Goal: Task Accomplishment & Management: Use online tool/utility

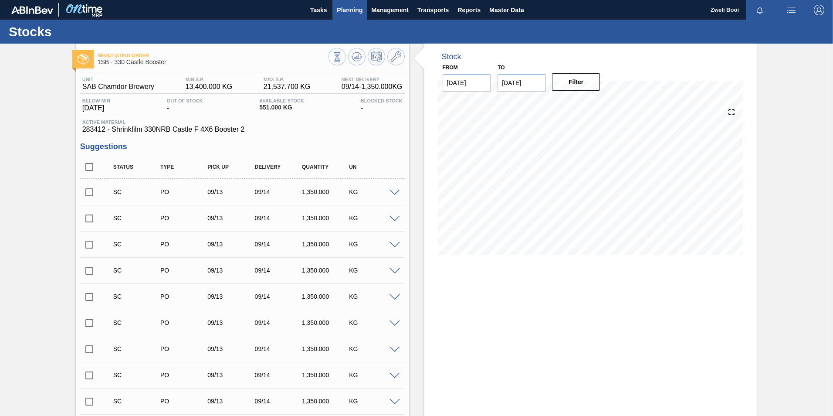
click at [360, 14] on span "Planning" at bounding box center [350, 10] width 26 height 10
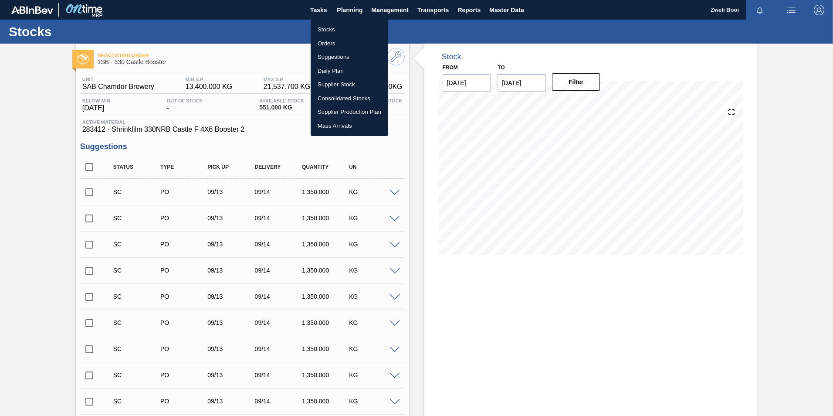
click at [336, 27] on li "Stocks" at bounding box center [350, 30] width 78 height 14
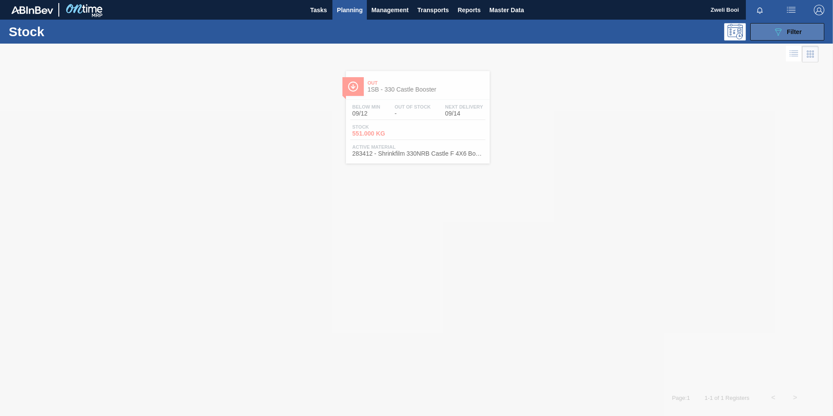
click at [780, 31] on icon "089F7B8B-B2A5-4AFE-B5C0-19BA573D28AC" at bounding box center [778, 32] width 10 height 10
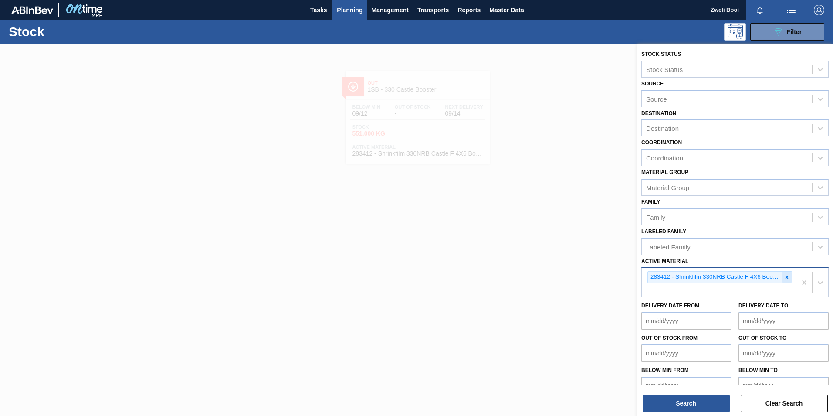
click at [784, 279] on icon at bounding box center [787, 277] width 6 height 6
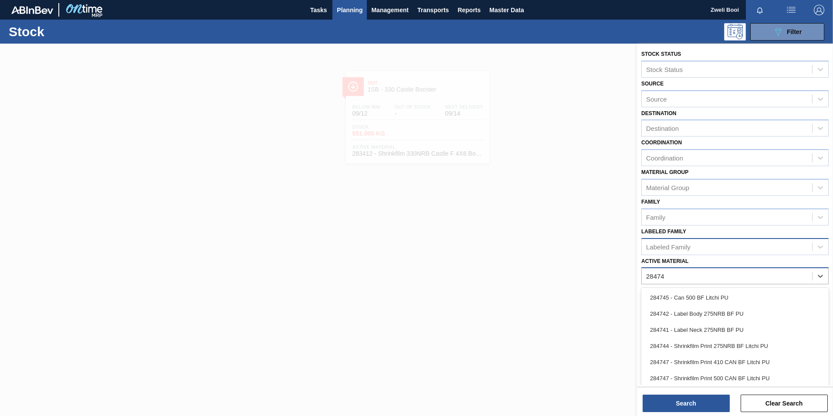
type Material "284741"
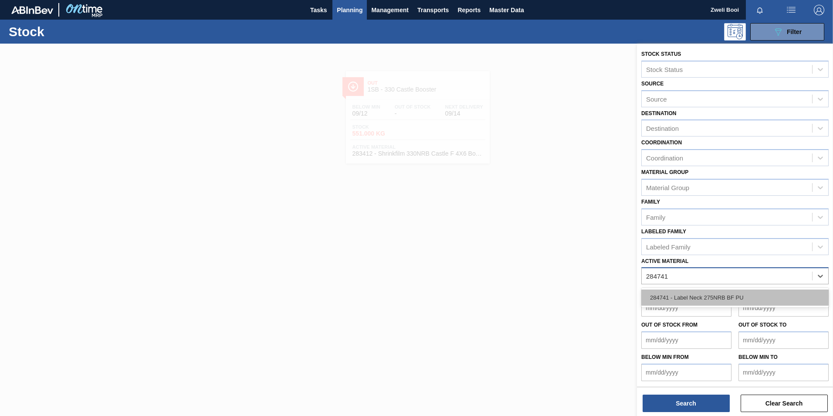
click at [746, 299] on div "284741 - Label Neck 275NRB BF PU" at bounding box center [734, 297] width 187 height 16
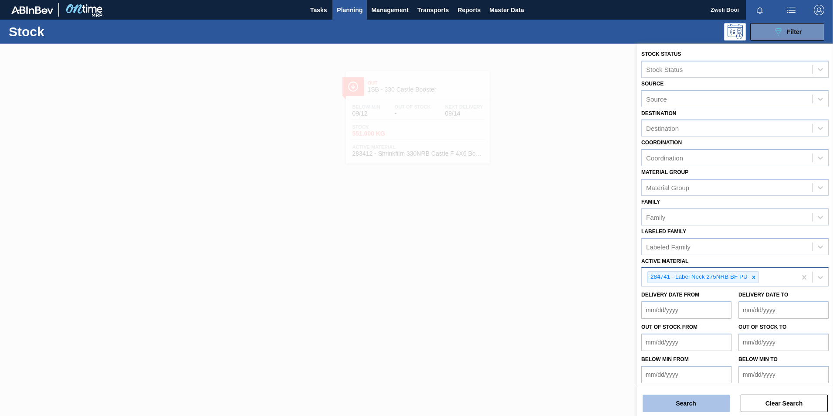
click at [699, 399] on button "Search" at bounding box center [685, 402] width 87 height 17
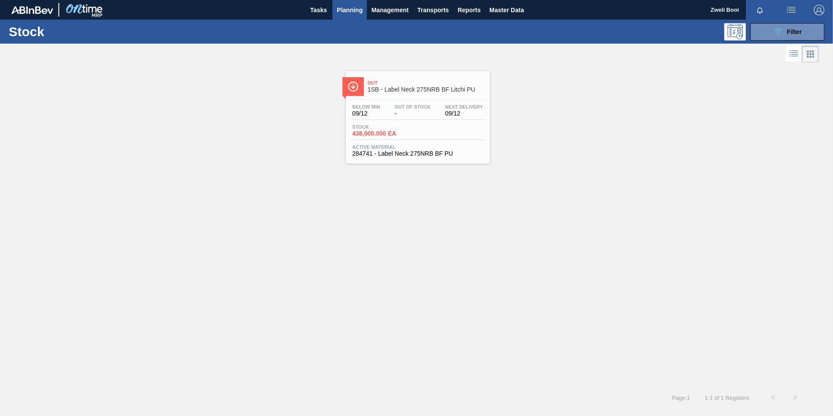
click at [421, 104] on span "Out Of Stock" at bounding box center [413, 106] width 36 height 5
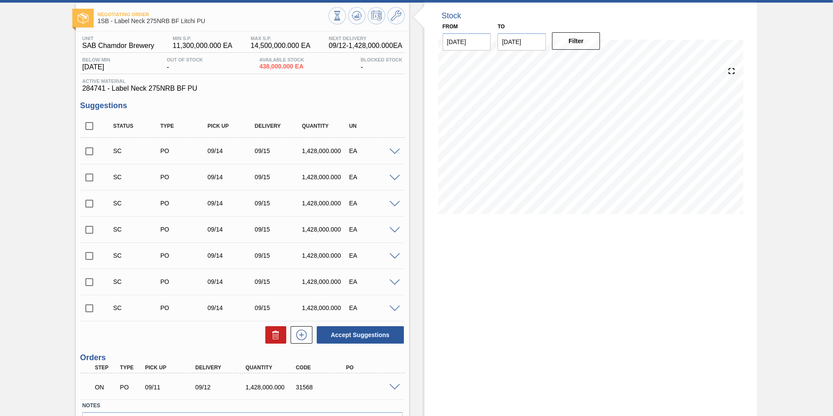
scroll to position [96, 0]
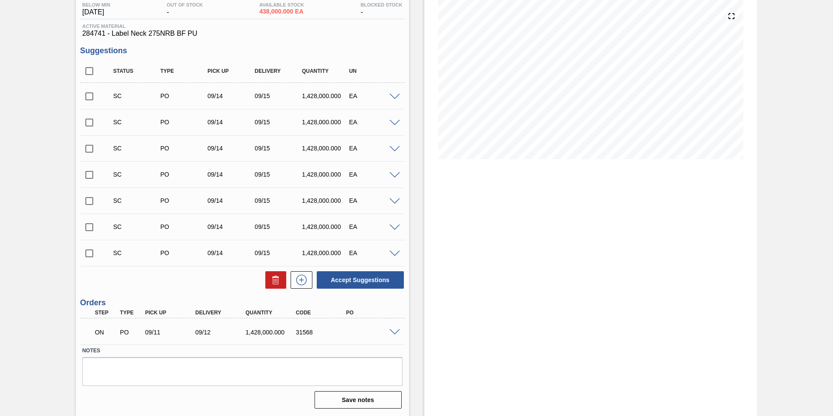
click at [391, 329] on span at bounding box center [394, 332] width 10 height 7
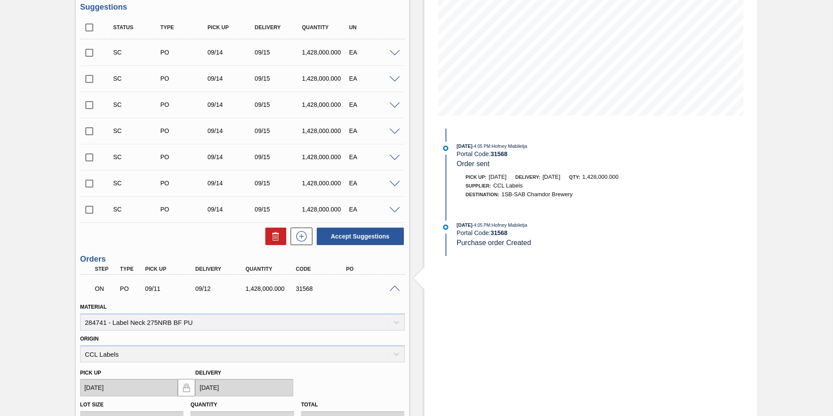
scroll to position [183, 0]
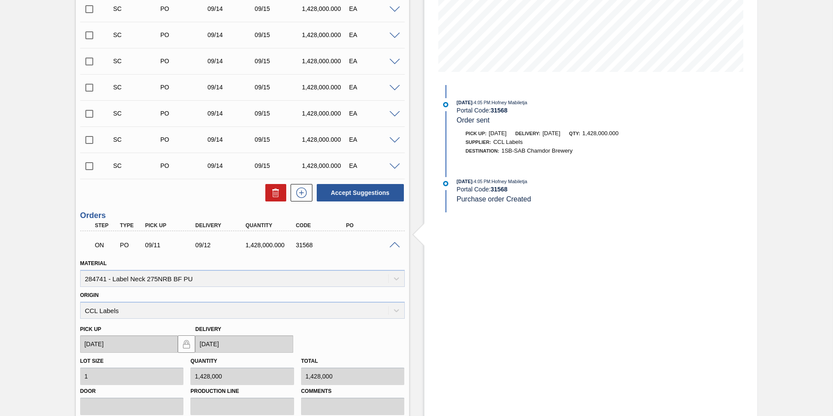
click at [396, 247] on span at bounding box center [394, 245] width 10 height 7
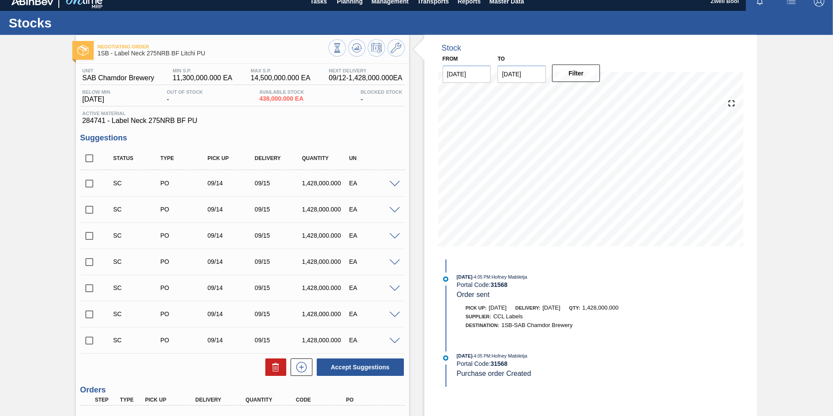
scroll to position [0, 0]
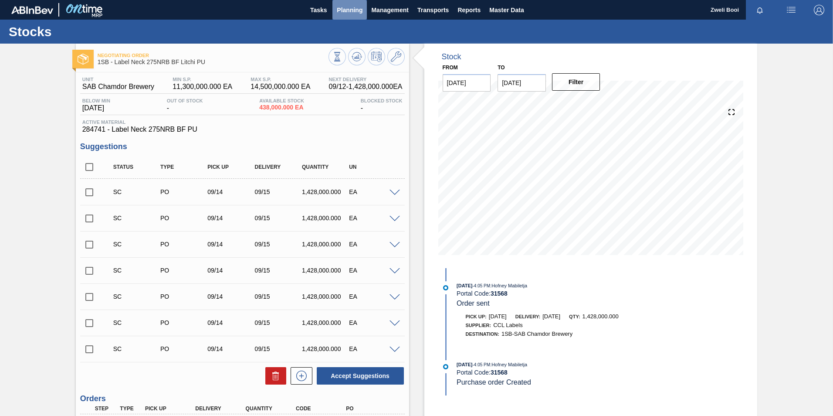
click at [346, 11] on span "Planning" at bounding box center [350, 10] width 26 height 10
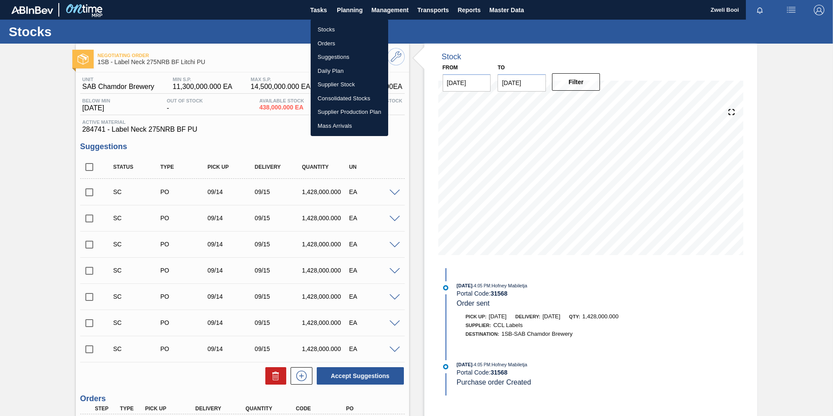
click at [335, 31] on li "Stocks" at bounding box center [350, 30] width 78 height 14
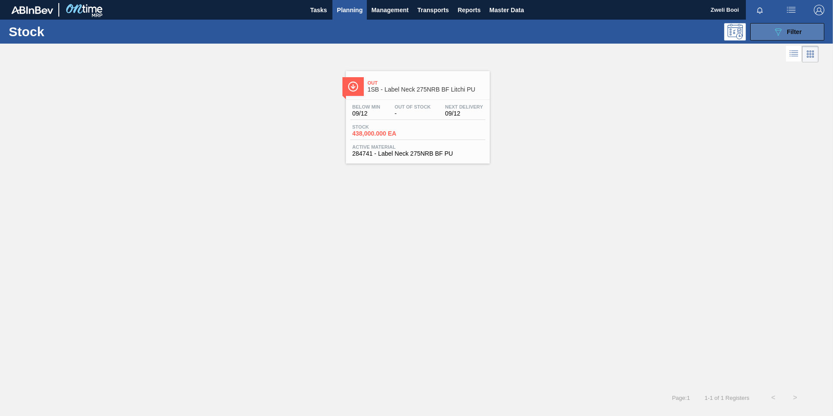
click at [792, 34] on span "Filter" at bounding box center [794, 31] width 15 height 7
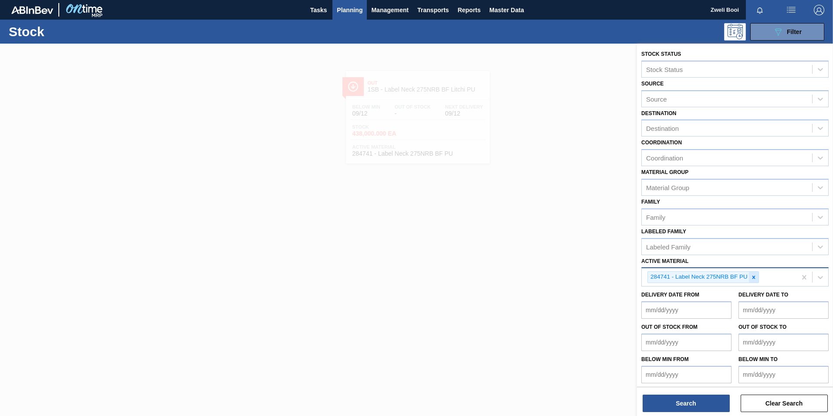
click at [757, 274] on div at bounding box center [754, 276] width 10 height 11
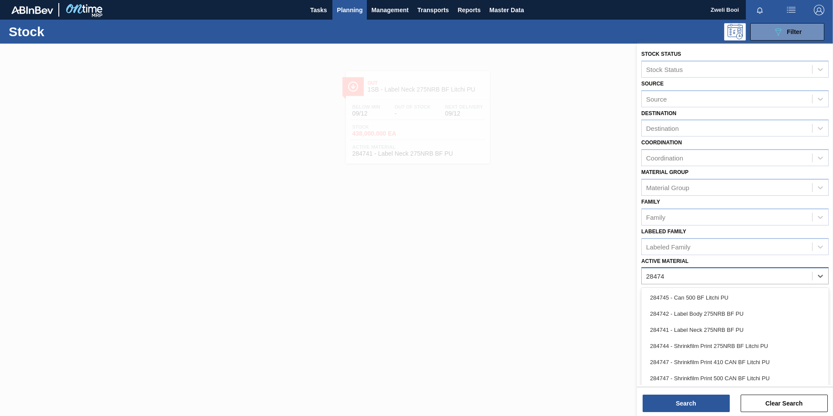
type Material "284742"
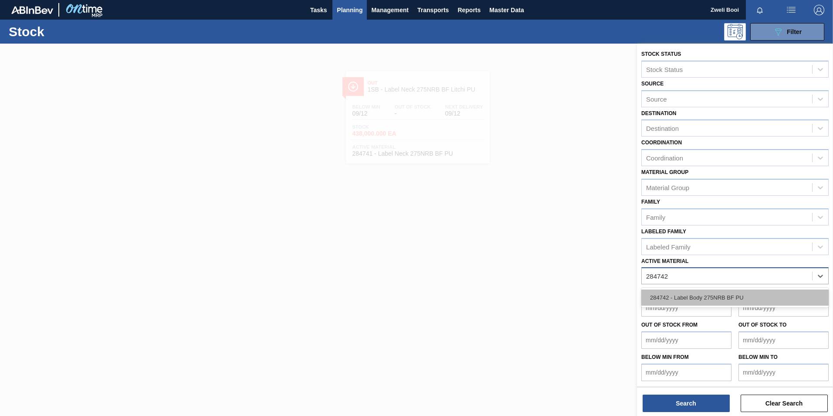
click at [727, 296] on div "284742 - Label Body 275NRB BF PU" at bounding box center [734, 297] width 187 height 16
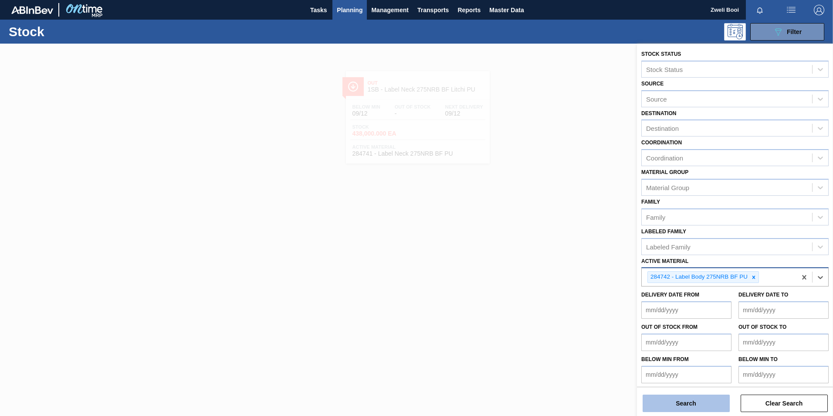
click at [709, 405] on button "Search" at bounding box center [685, 402] width 87 height 17
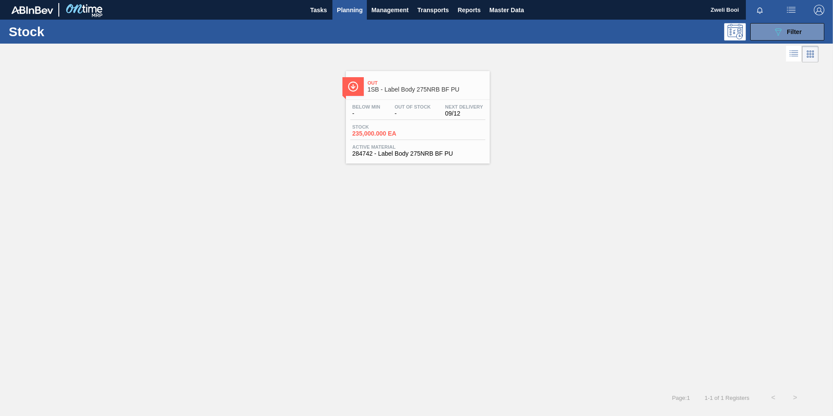
click at [436, 128] on div "Stock 235,000.000 EA" at bounding box center [417, 132] width 135 height 16
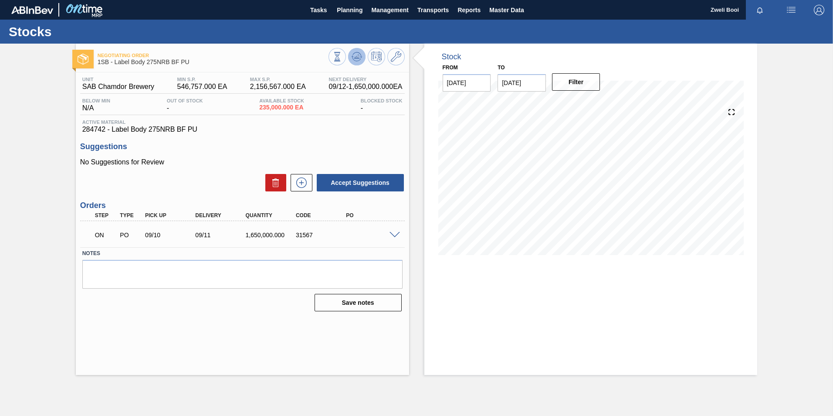
click at [354, 58] on icon at bounding box center [356, 56] width 10 height 10
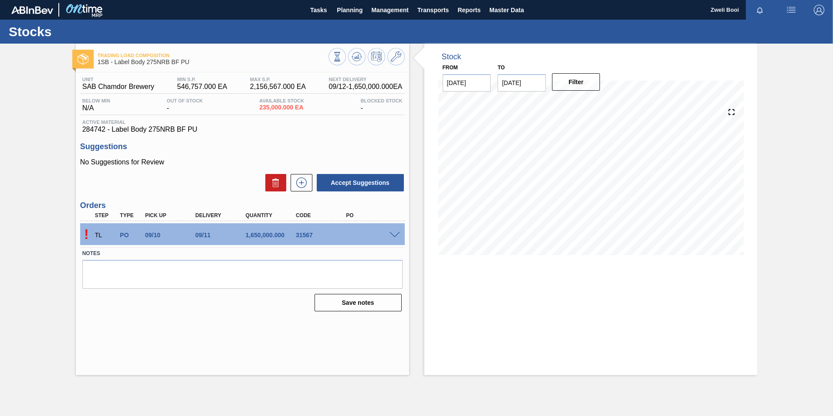
click at [395, 233] on span at bounding box center [394, 235] width 10 height 7
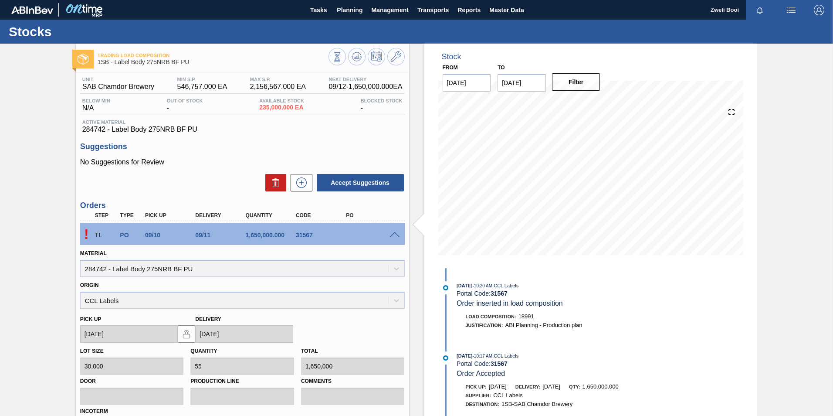
scroll to position [114, 0]
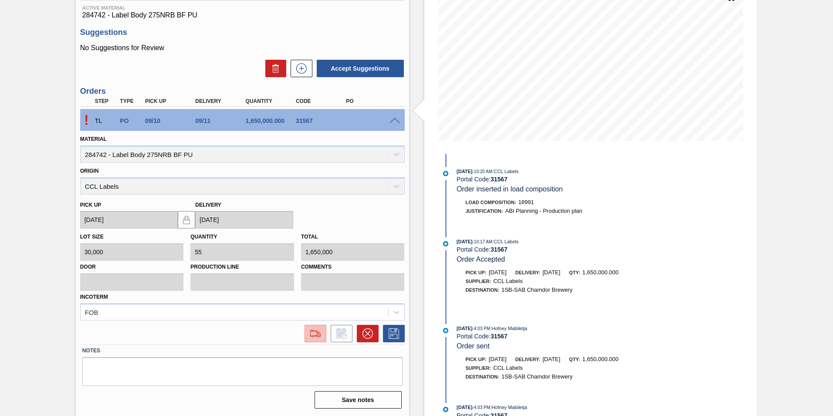
click at [317, 335] on img at bounding box center [315, 333] width 14 height 10
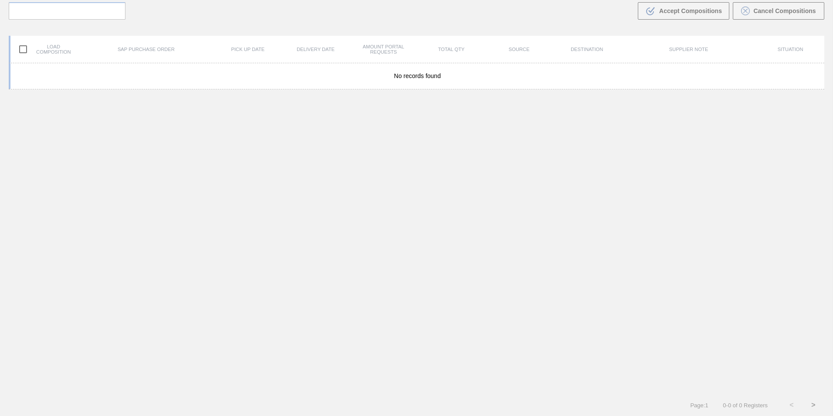
scroll to position [63, 0]
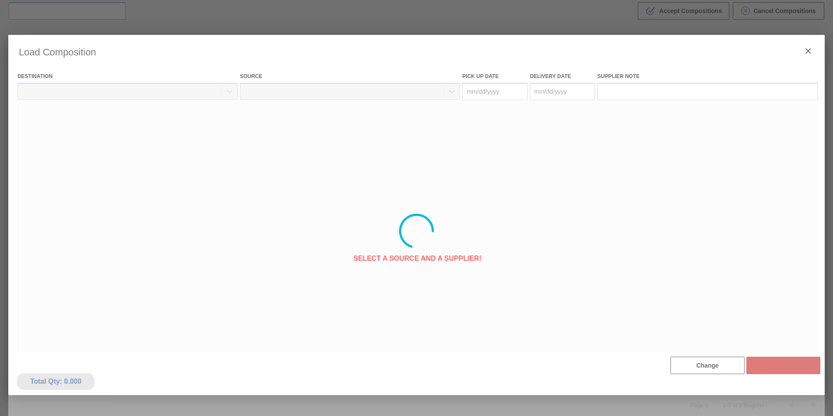
type Date "[DATE]"
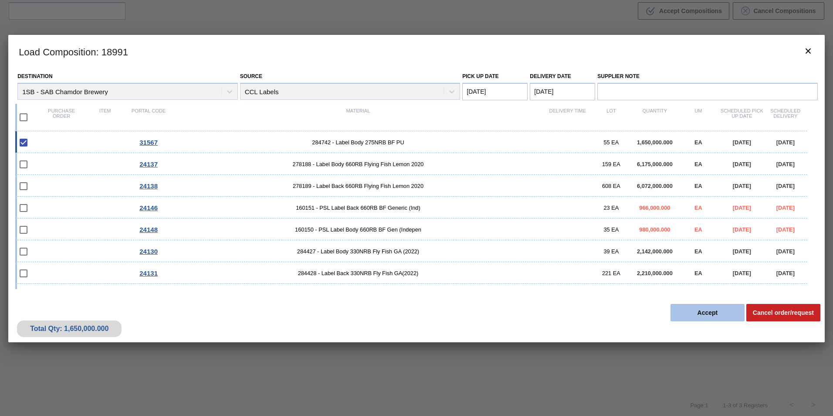
click at [707, 314] on button "Accept" at bounding box center [707, 312] width 74 height 17
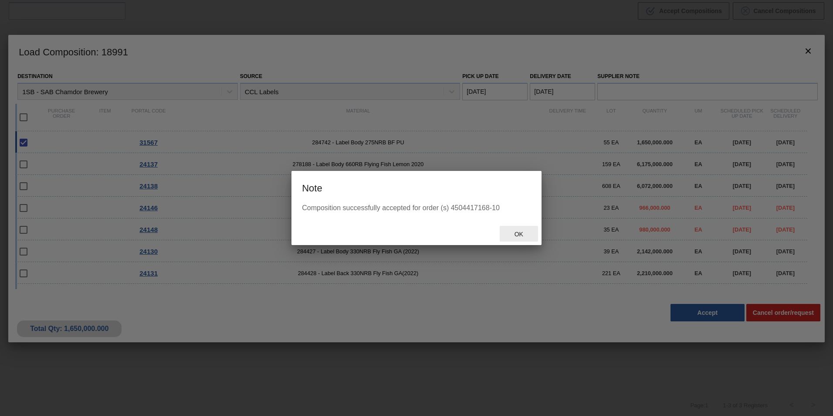
click at [525, 237] on span "Ok" at bounding box center [518, 233] width 23 height 7
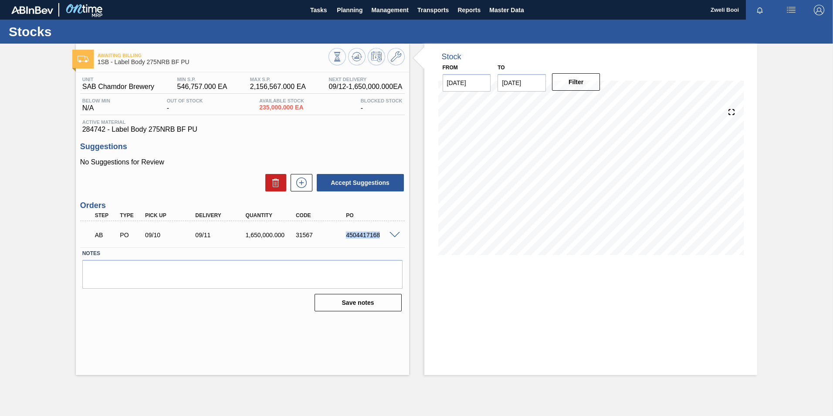
drag, startPoint x: 343, startPoint y: 235, endPoint x: 381, endPoint y: 238, distance: 37.6
click at [381, 238] on div "AB PO 09/10 09/11 1,650,000.000 31567 4504417168" at bounding box center [239, 233] width 301 height 17
copy div "4504417168"
click at [348, 12] on span "Planning" at bounding box center [350, 10] width 26 height 10
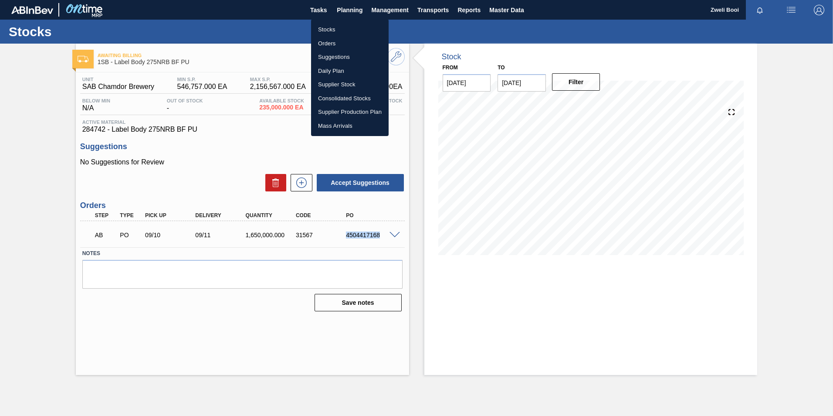
click at [343, 32] on li "Stocks" at bounding box center [350, 30] width 78 height 14
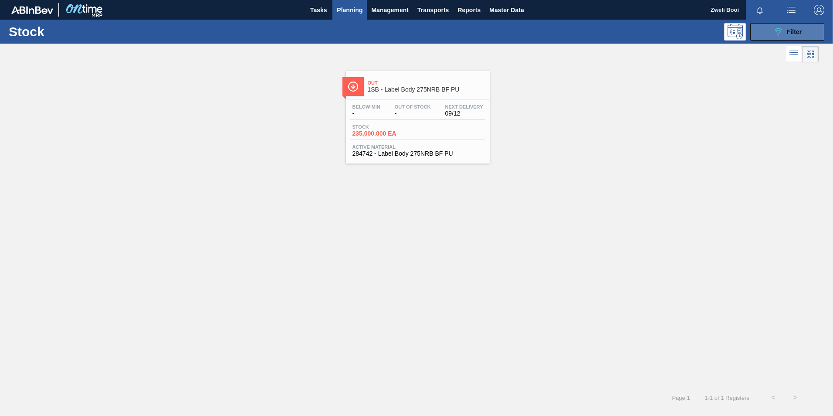
click at [778, 34] on icon at bounding box center [778, 31] width 7 height 7
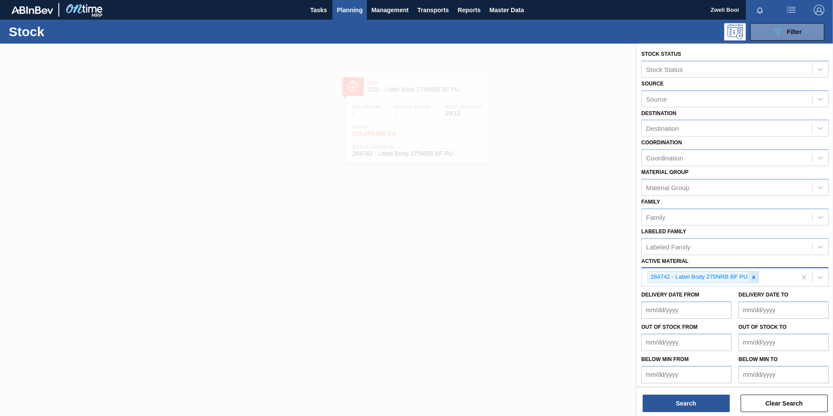
click at [757, 274] on div at bounding box center [754, 276] width 10 height 11
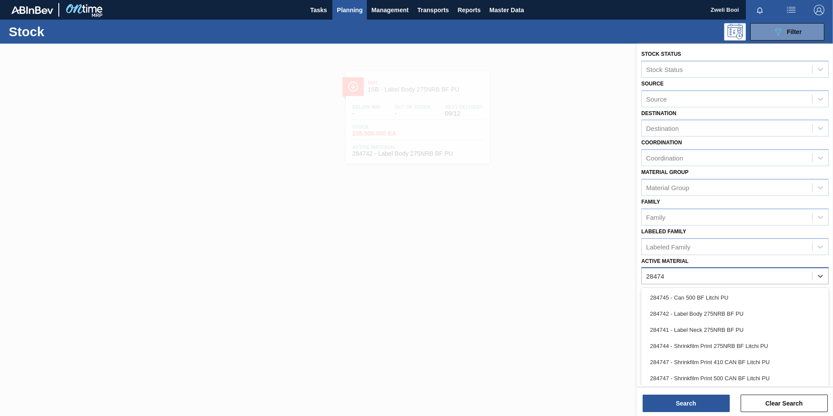
type Material "284741"
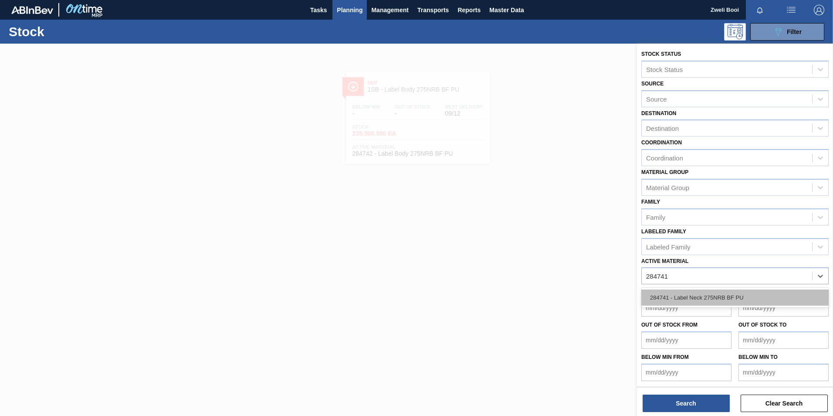
click at [750, 301] on div "284741 - Label Neck 275NRB BF PU" at bounding box center [734, 297] width 187 height 16
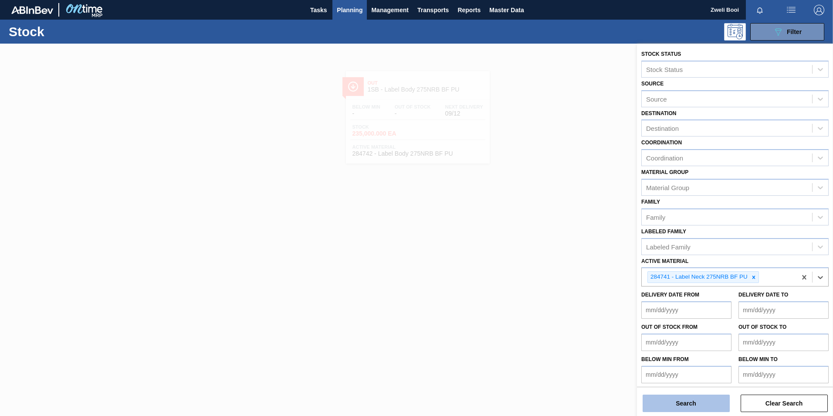
click at [682, 401] on button "Search" at bounding box center [685, 402] width 87 height 17
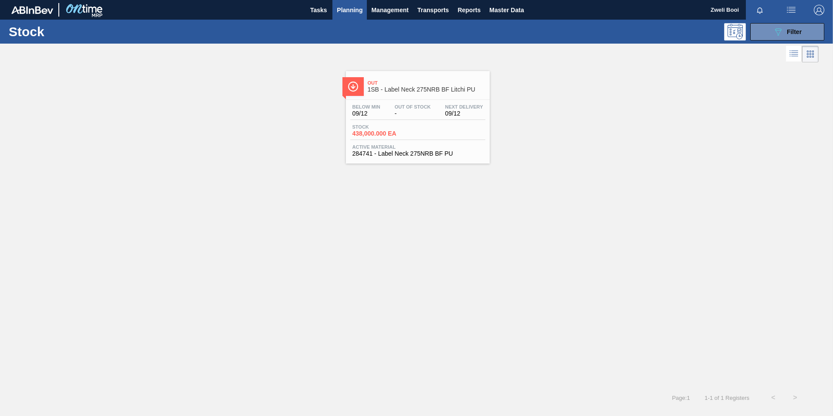
click at [439, 143] on div "Below Min 09/12 Out Of Stock - Next Delivery 09/12 Stock 438,000.000 EA Active …" at bounding box center [418, 129] width 144 height 59
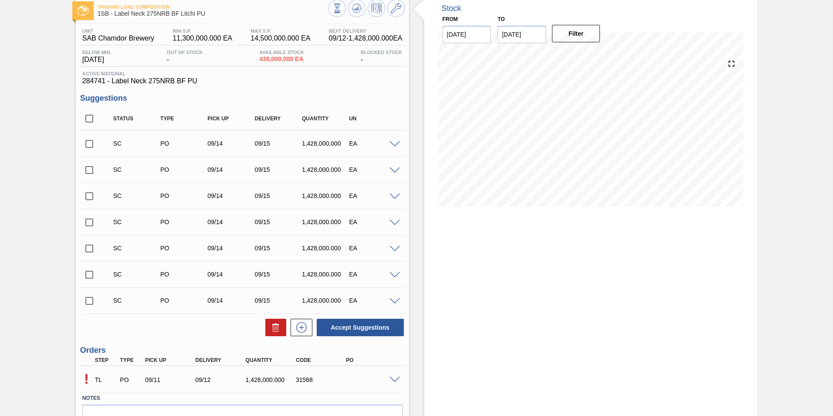
scroll to position [87, 0]
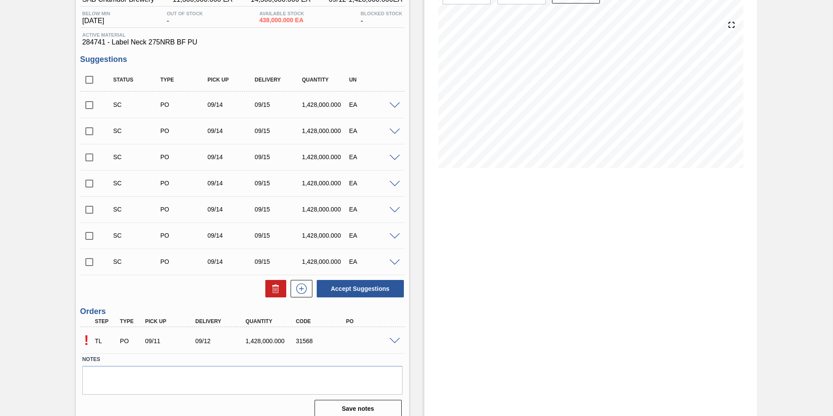
click at [396, 337] on div at bounding box center [395, 340] width 17 height 7
click at [396, 340] on span at bounding box center [394, 341] width 10 height 7
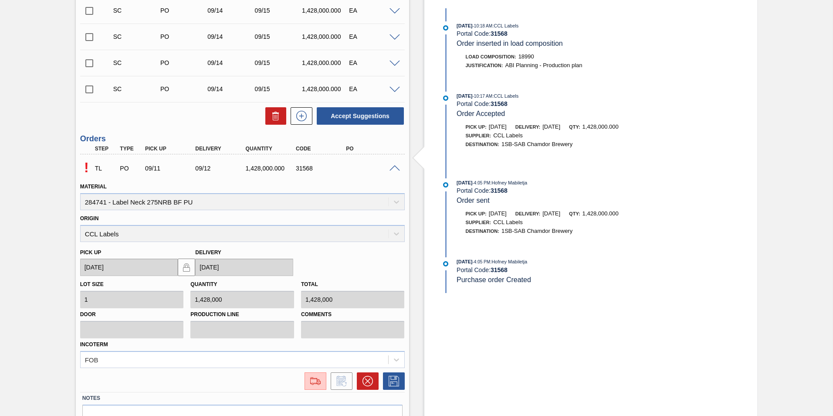
scroll to position [261, 0]
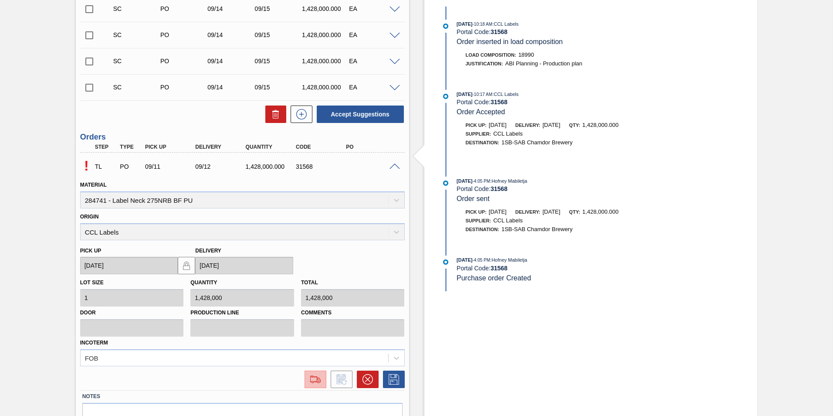
click at [316, 379] on img at bounding box center [315, 379] width 14 height 10
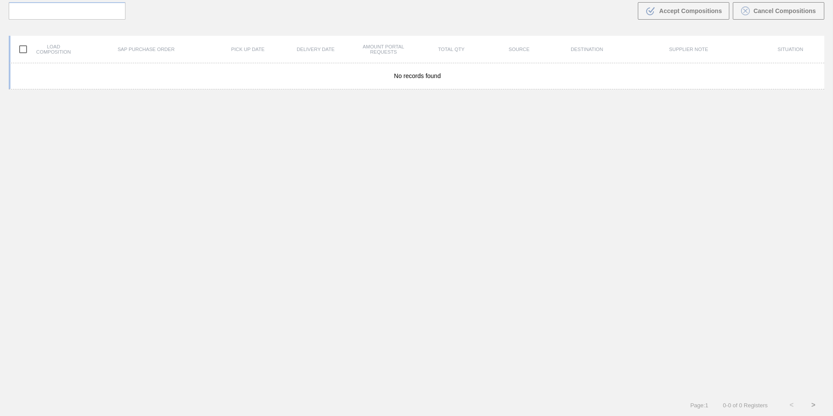
scroll to position [63, 0]
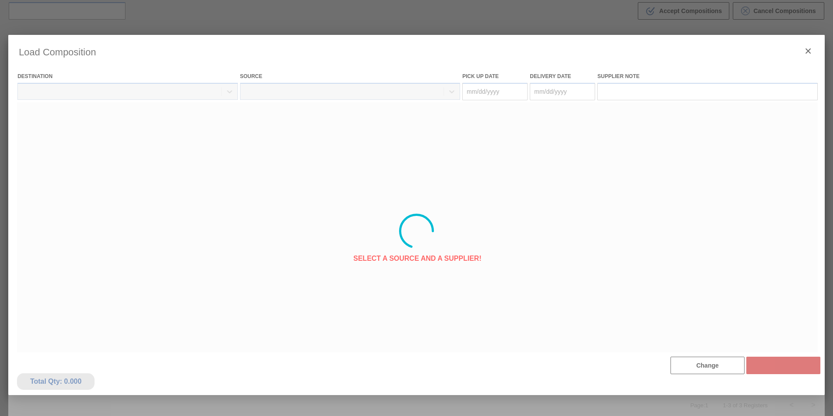
type Date "[DATE]"
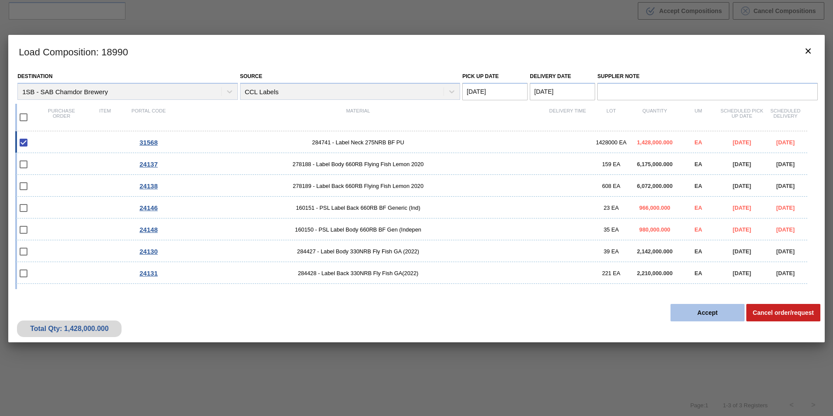
click at [694, 311] on button "Accept" at bounding box center [707, 312] width 74 height 17
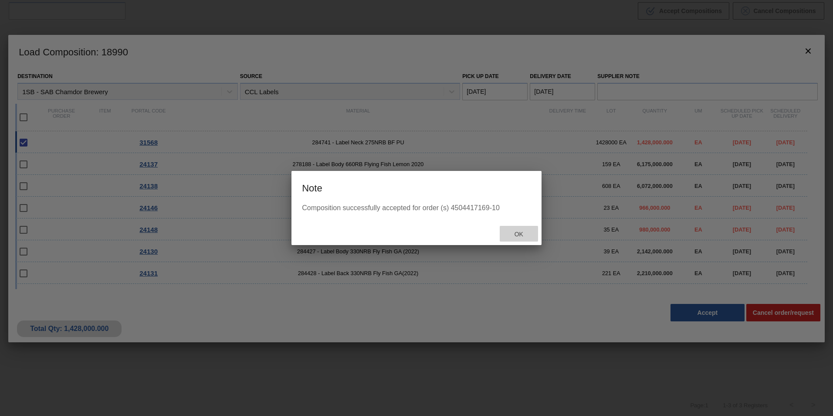
click at [519, 231] on span "Ok" at bounding box center [518, 233] width 23 height 7
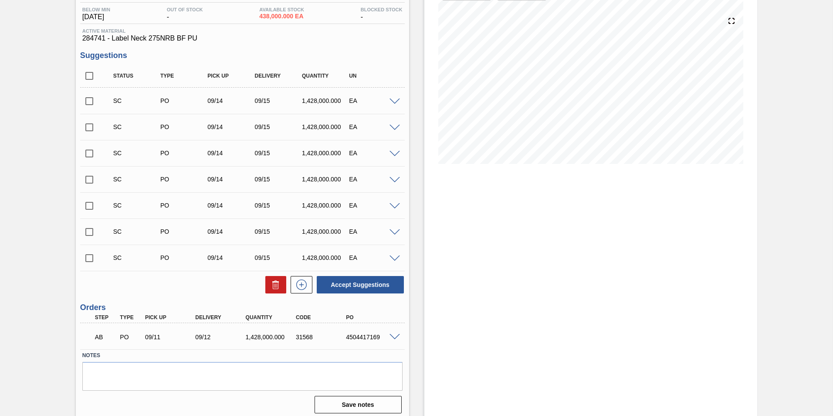
scroll to position [96, 0]
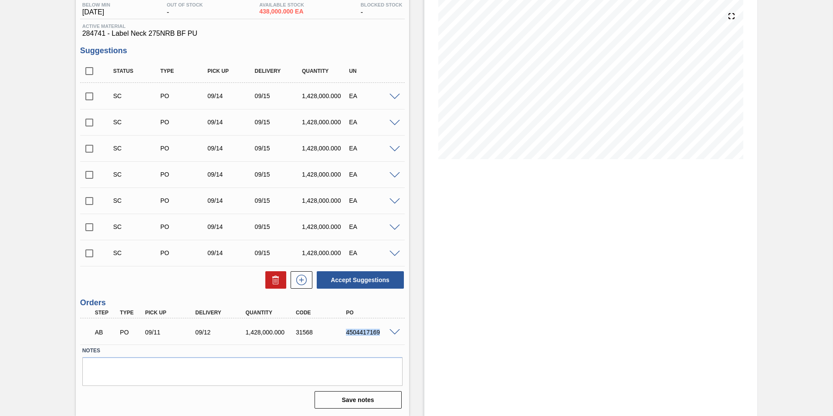
drag, startPoint x: 345, startPoint y: 334, endPoint x: 381, endPoint y: 334, distance: 36.6
click at [381, 334] on div "4504417169" at bounding box center [372, 331] width 56 height 7
copy div "4504417169"
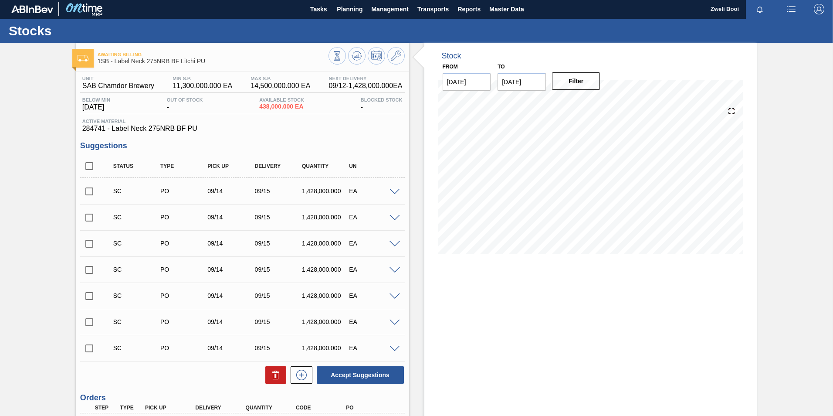
scroll to position [0, 0]
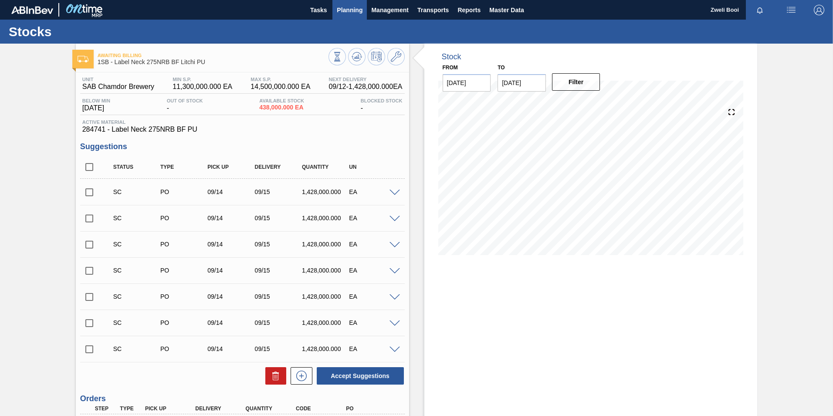
click at [348, 14] on span "Planning" at bounding box center [350, 10] width 26 height 10
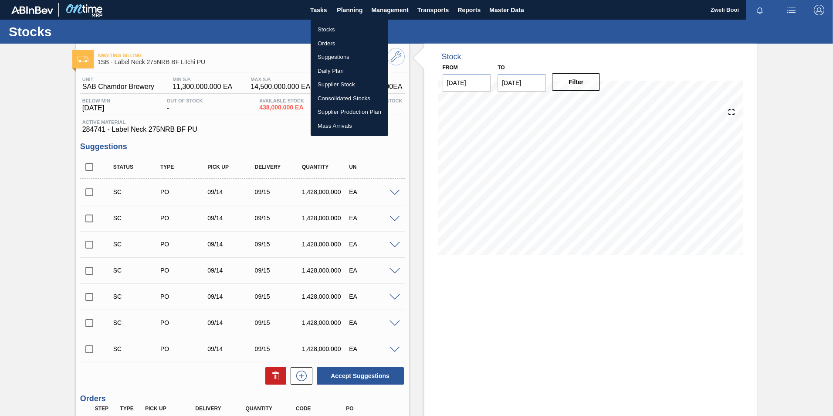
click at [329, 31] on li "Stocks" at bounding box center [350, 30] width 78 height 14
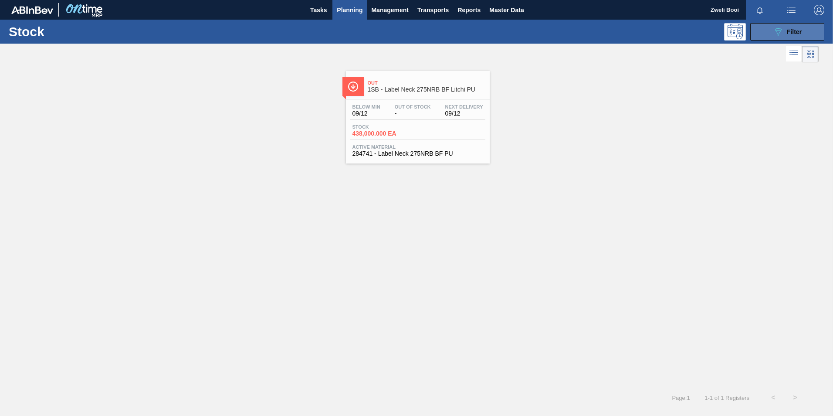
click at [787, 36] on div "089F7B8B-B2A5-4AFE-B5C0-19BA573D28AC Filter" at bounding box center [787, 32] width 29 height 10
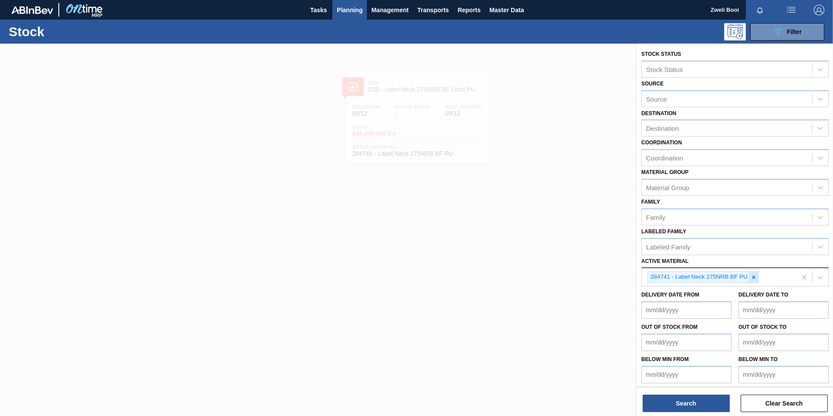
click at [754, 280] on div at bounding box center [754, 276] width 10 height 11
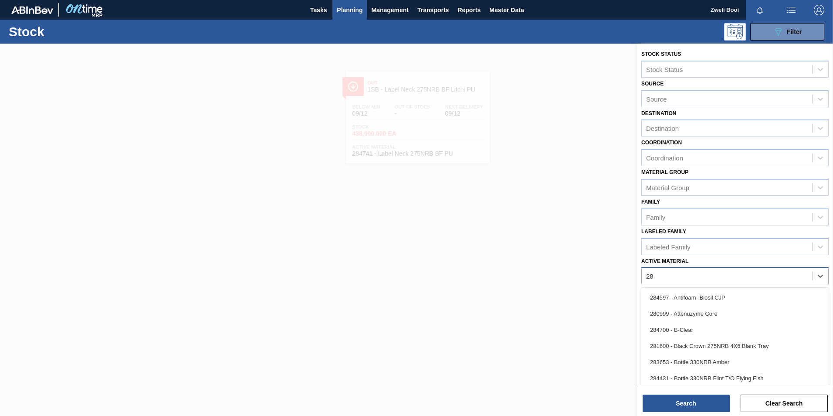
type Material "2"
type Material "tray"
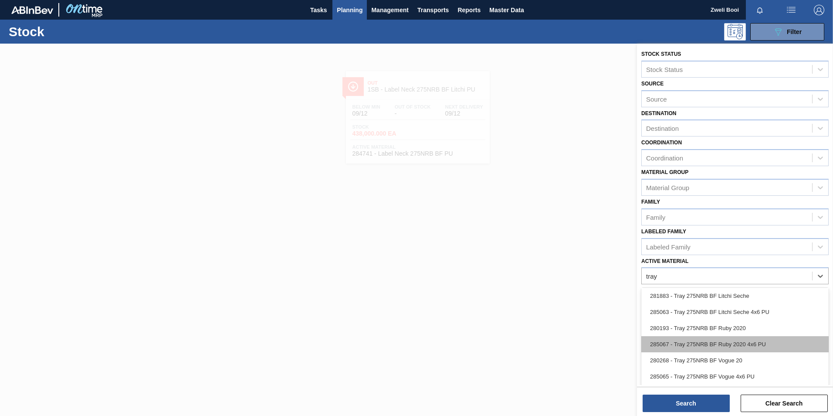
click at [742, 343] on div "285067 - Tray 275NRB BF Ruby 2020 4x6 PU" at bounding box center [734, 344] width 187 height 16
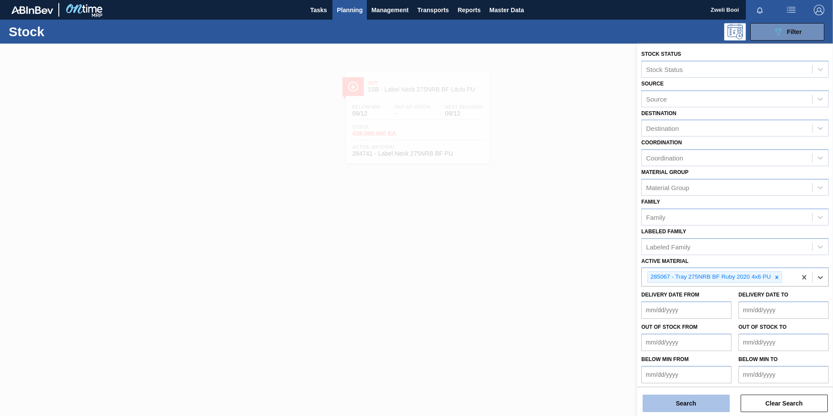
click at [702, 401] on button "Search" at bounding box center [685, 402] width 87 height 17
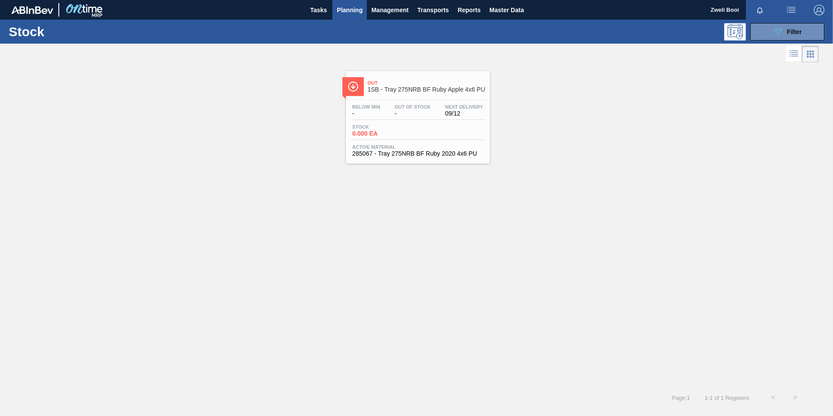
click at [413, 132] on div "Stock 0.000 EA" at bounding box center [382, 130] width 65 height 13
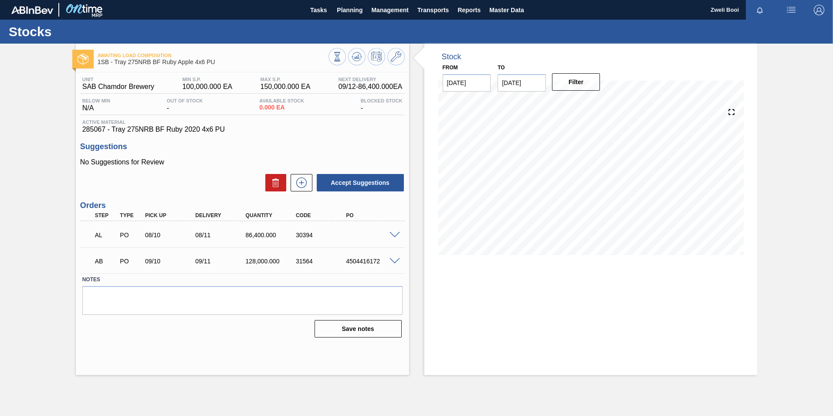
click at [397, 259] on span at bounding box center [394, 261] width 10 height 7
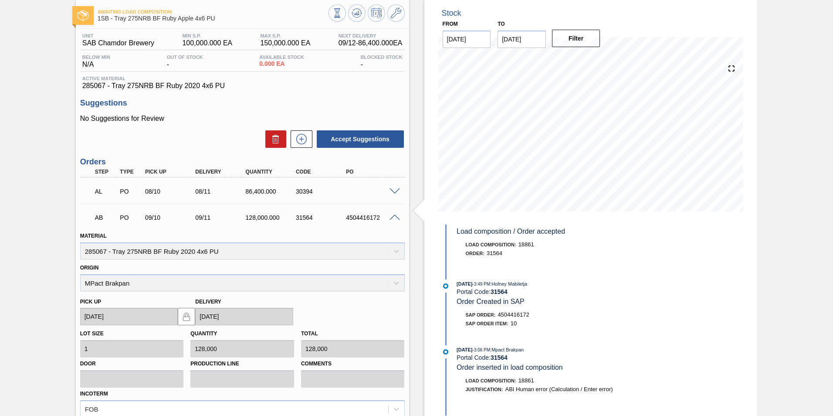
scroll to position [44, 0]
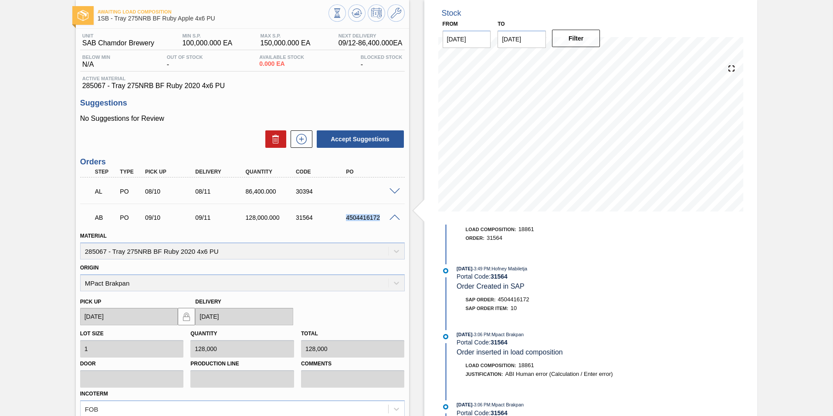
drag, startPoint x: 341, startPoint y: 216, endPoint x: 383, endPoint y: 218, distance: 41.8
click at [383, 218] on div "4504416172" at bounding box center [365, 217] width 50 height 7
copy div "4504416172"
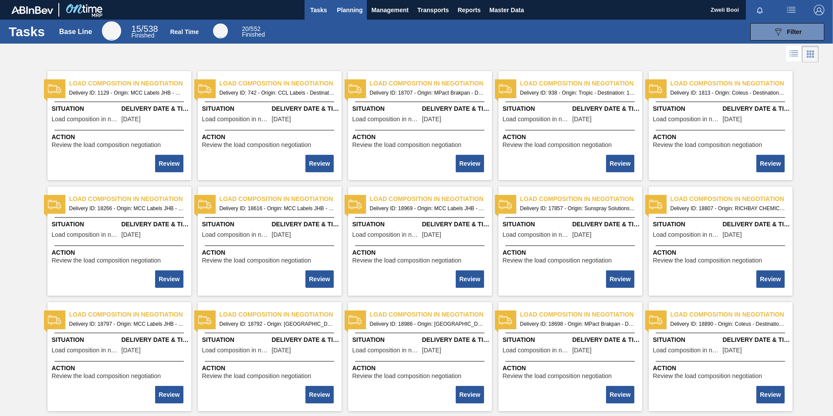
click at [351, 11] on span "Planning" at bounding box center [350, 10] width 26 height 10
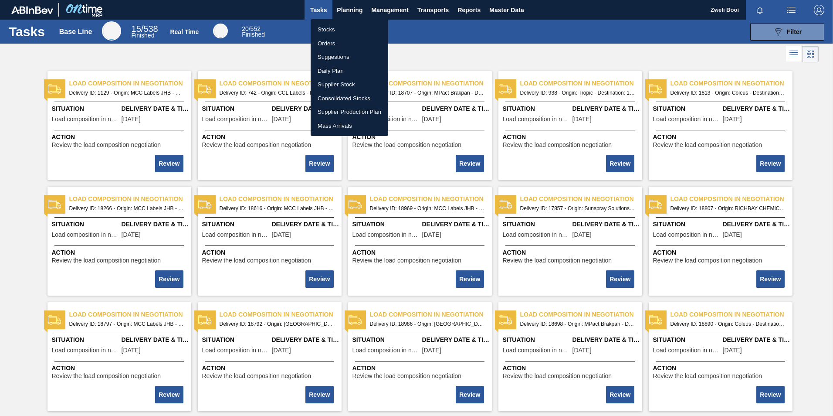
click at [344, 27] on li "Stocks" at bounding box center [350, 30] width 78 height 14
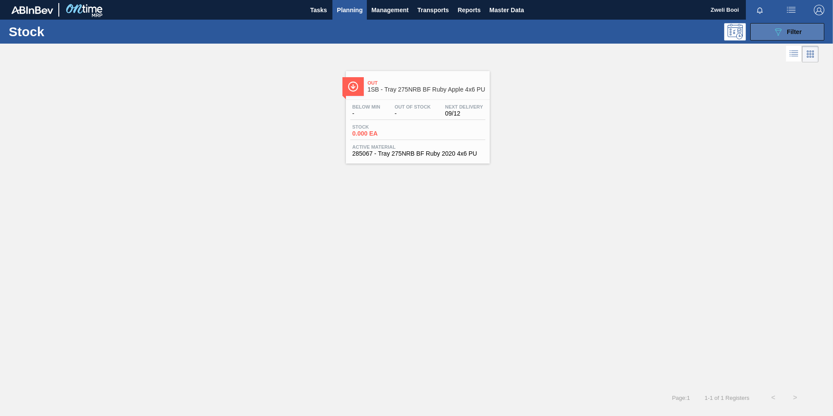
click at [801, 37] on div "089F7B8B-B2A5-4AFE-B5C0-19BA573D28AC Filter" at bounding box center [787, 32] width 29 height 10
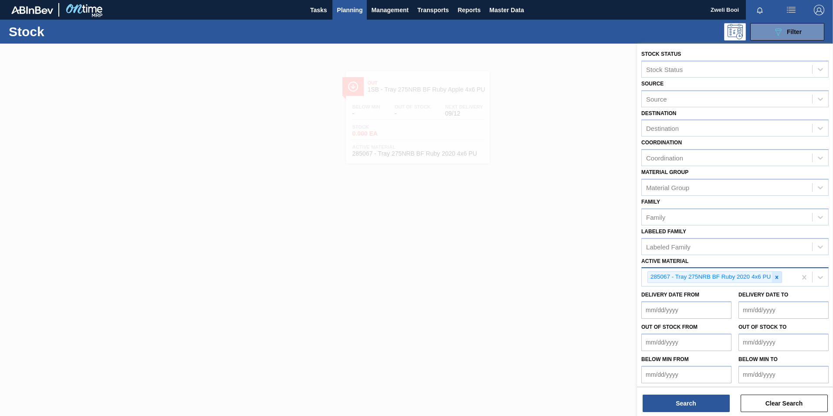
click at [776, 273] on div at bounding box center [777, 276] width 10 height 11
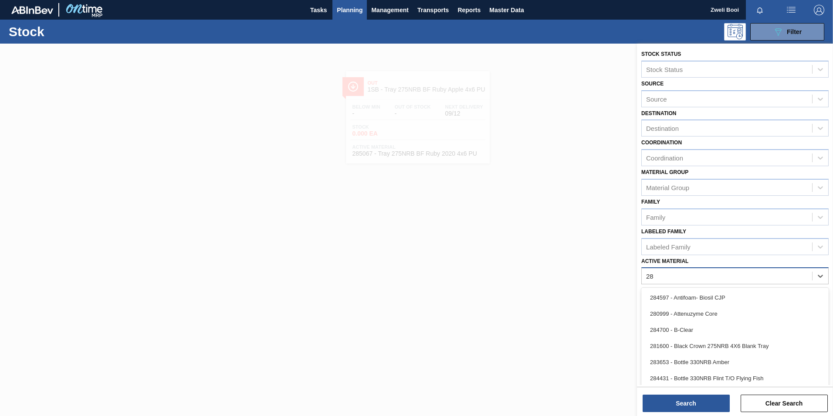
type Material "2"
click at [335, 253] on div at bounding box center [416, 252] width 833 height 416
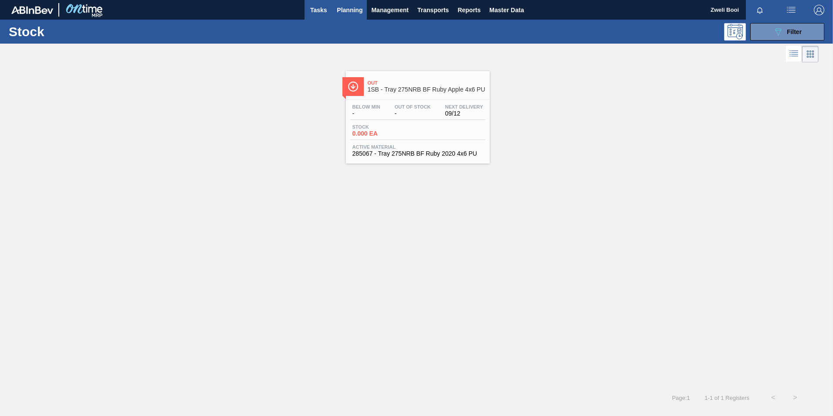
click at [323, 10] on span "Tasks" at bounding box center [318, 10] width 19 height 10
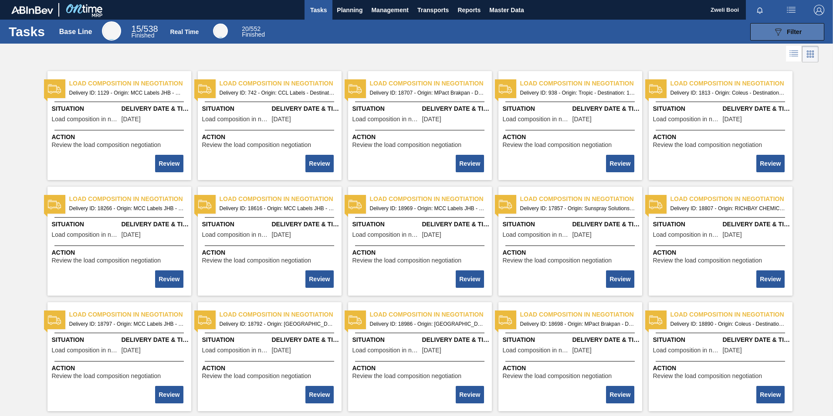
click at [794, 32] on span "Filter" at bounding box center [794, 31] width 15 height 7
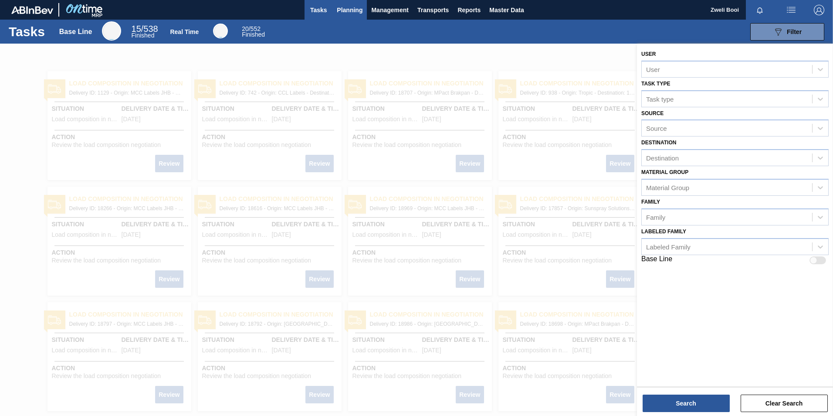
click at [350, 10] on span "Planning" at bounding box center [350, 10] width 26 height 10
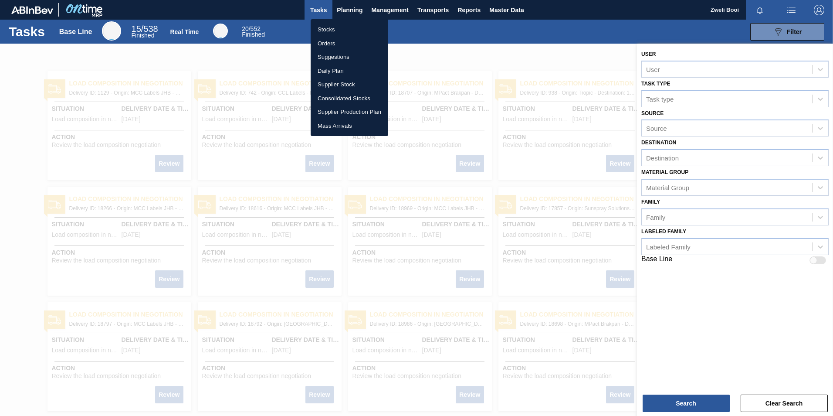
click at [333, 57] on li "Suggestions" at bounding box center [350, 57] width 78 height 14
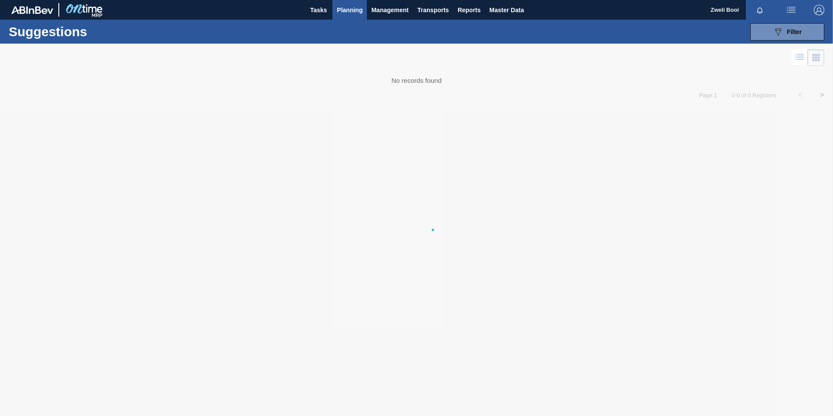
type from "05/11/2025"
type to "05/24/2025"
click at [790, 31] on span "Filter" at bounding box center [794, 31] width 15 height 7
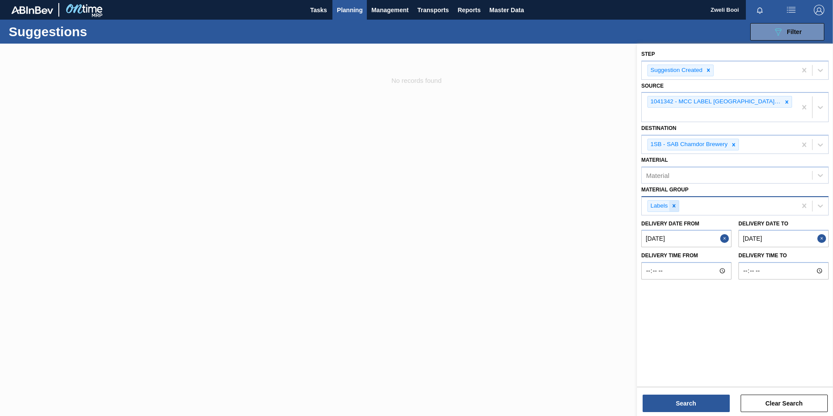
click at [675, 204] on icon at bounding box center [673, 205] width 3 height 3
click at [734, 142] on icon at bounding box center [733, 145] width 6 height 6
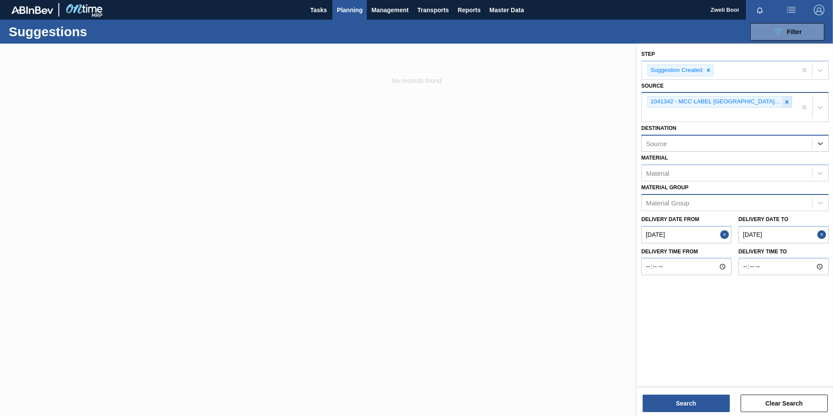
click at [790, 97] on div at bounding box center [787, 101] width 10 height 11
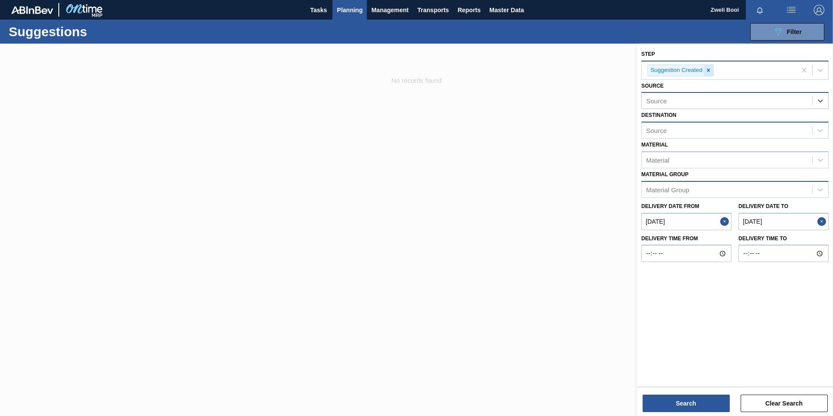
click at [709, 72] on icon at bounding box center [708, 70] width 6 height 6
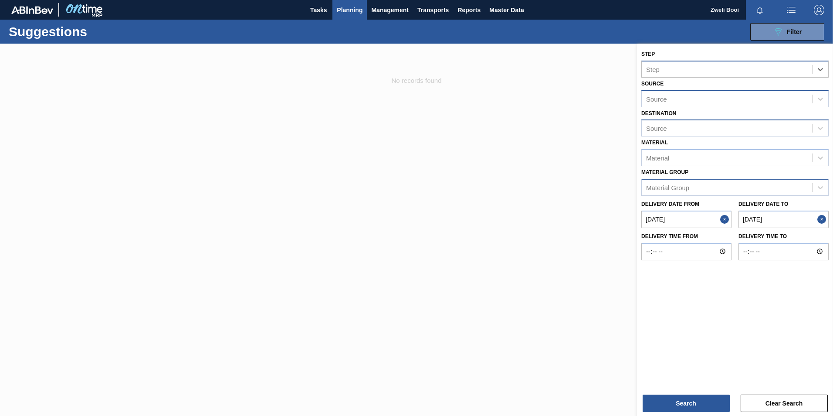
click at [348, 9] on span "Planning" at bounding box center [350, 10] width 26 height 10
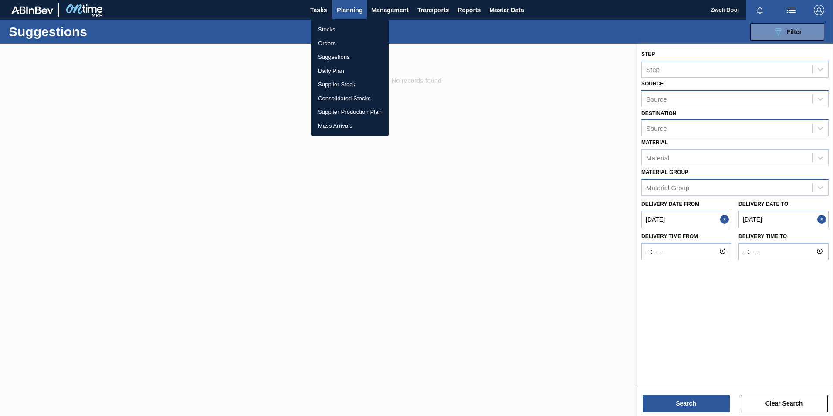
click at [334, 44] on li "Orders" at bounding box center [350, 44] width 78 height 14
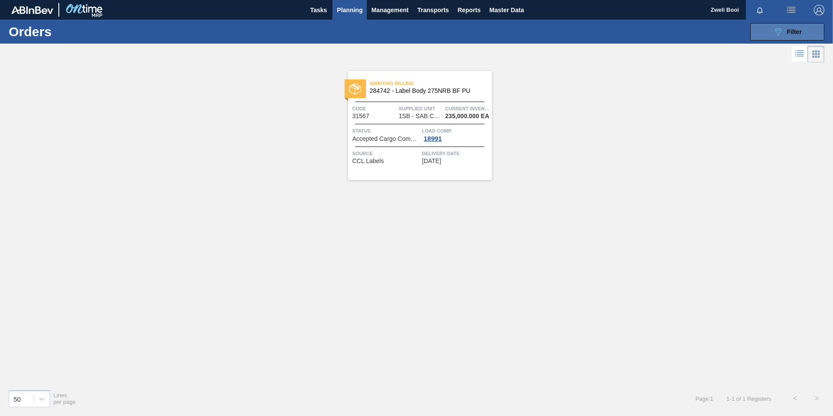
click at [793, 34] on span "Filter" at bounding box center [794, 31] width 15 height 7
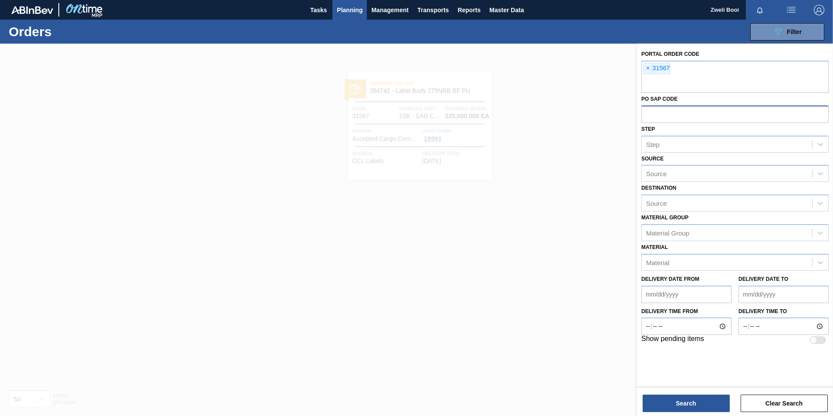
click at [652, 108] on input "text" at bounding box center [734, 113] width 187 height 17
click at [673, 69] on div "× 31567" at bounding box center [734, 77] width 187 height 32
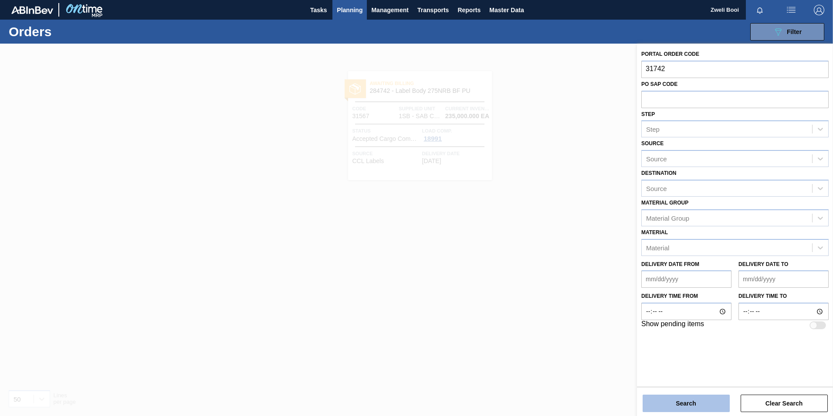
type input "31742"
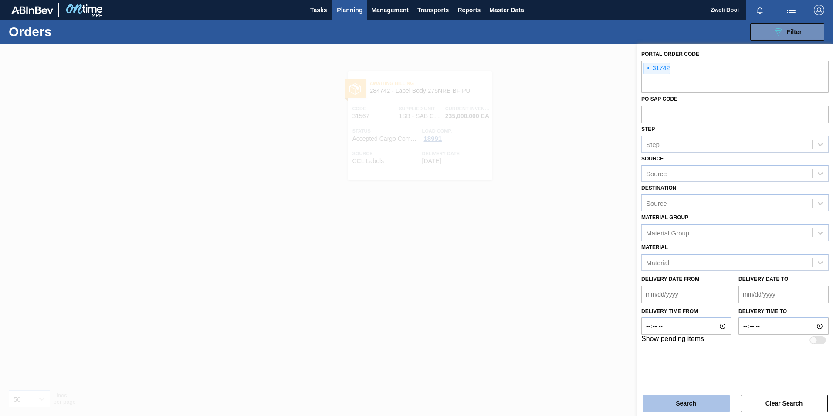
click at [700, 401] on button "Search" at bounding box center [685, 402] width 87 height 17
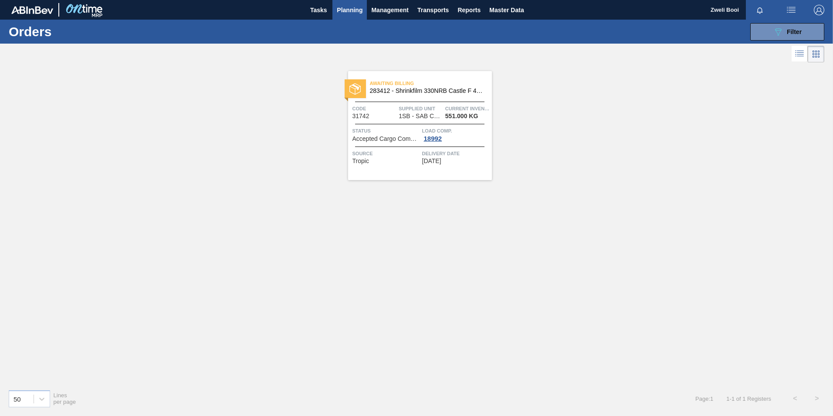
click at [434, 132] on span "Load Comp." at bounding box center [456, 130] width 68 height 9
click at [404, 89] on span "283412 - Shrinkfilm 330NRB Castle F 4X6 Booster 2" at bounding box center [427, 91] width 115 height 7
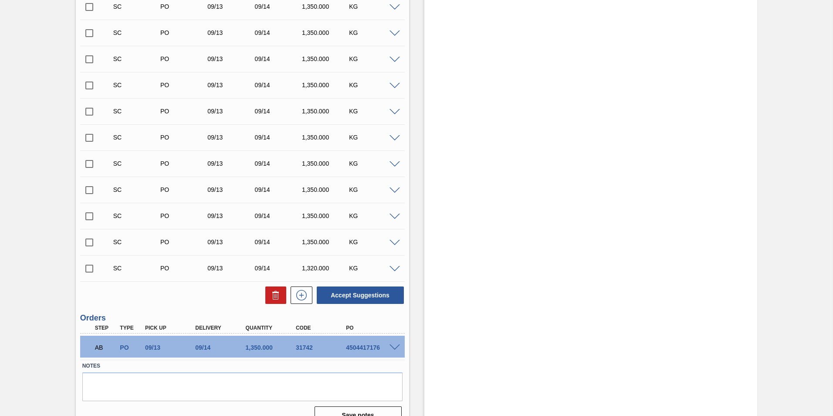
scroll to position [305, 0]
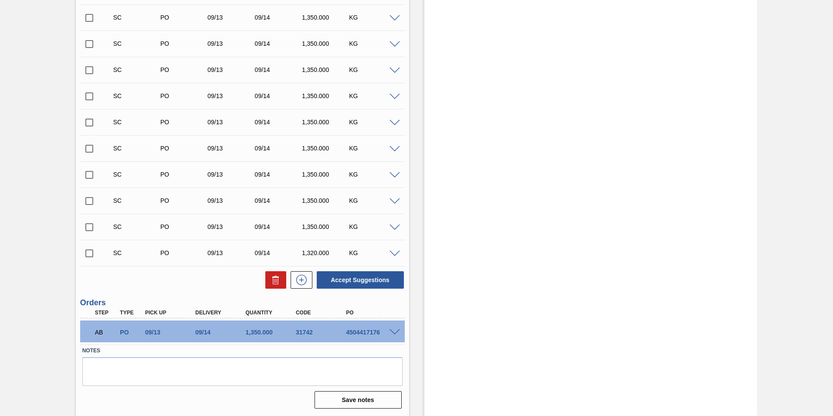
click at [394, 331] on span at bounding box center [394, 332] width 10 height 7
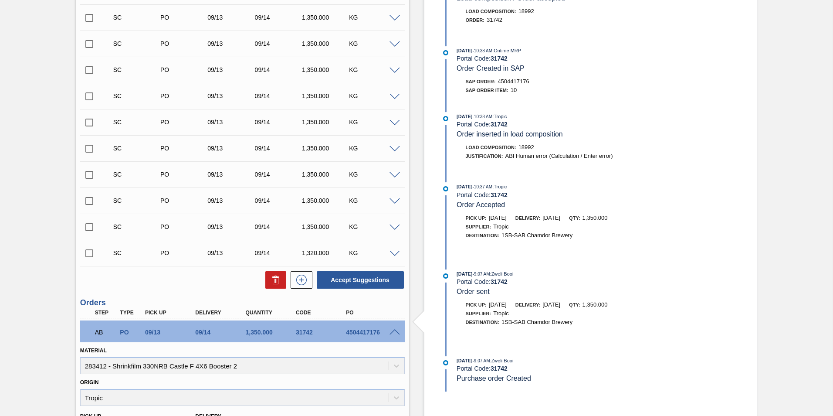
click at [393, 330] on span at bounding box center [394, 332] width 10 height 7
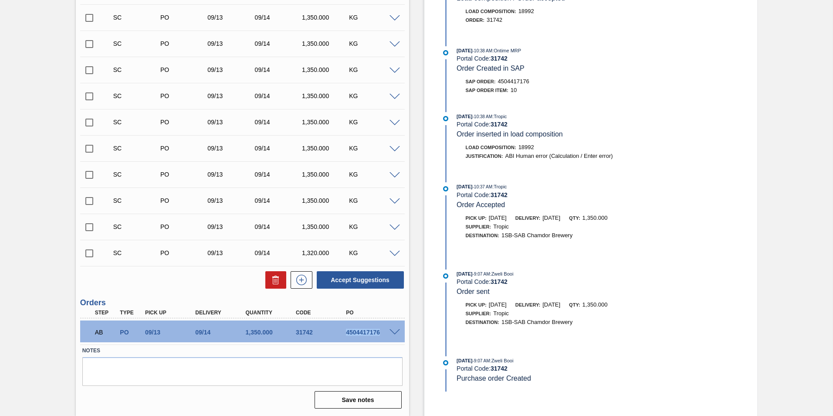
drag, startPoint x: 338, startPoint y: 331, endPoint x: 383, endPoint y: 333, distance: 45.3
click at [383, 333] on div "AB PO 09/13 09/14 1,350.000 31742 4504417176" at bounding box center [239, 330] width 301 height 17
copy div "4504417176"
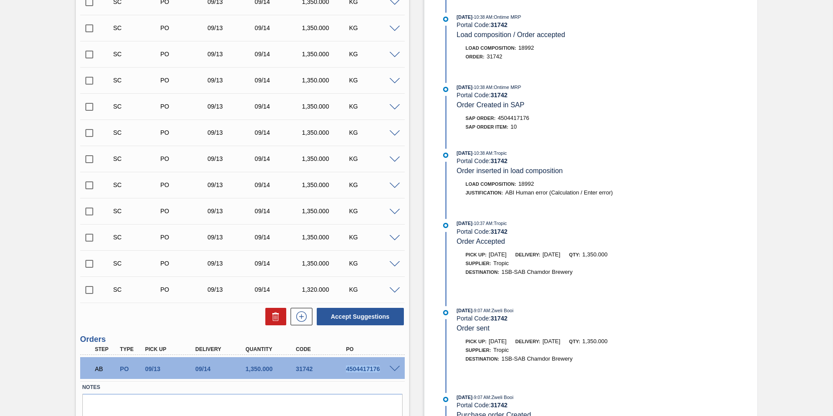
scroll to position [218, 0]
